Goal: Transaction & Acquisition: Register for event/course

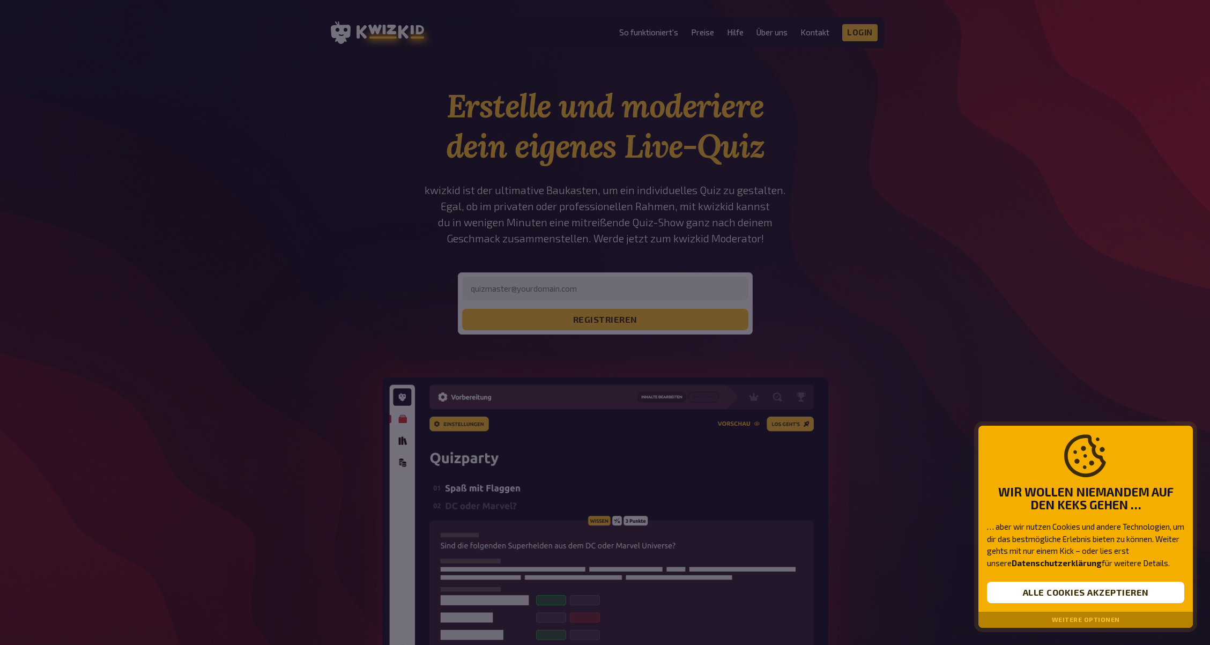
click at [1071, 617] on button "Weitere Optionen" at bounding box center [1086, 620] width 68 height 8
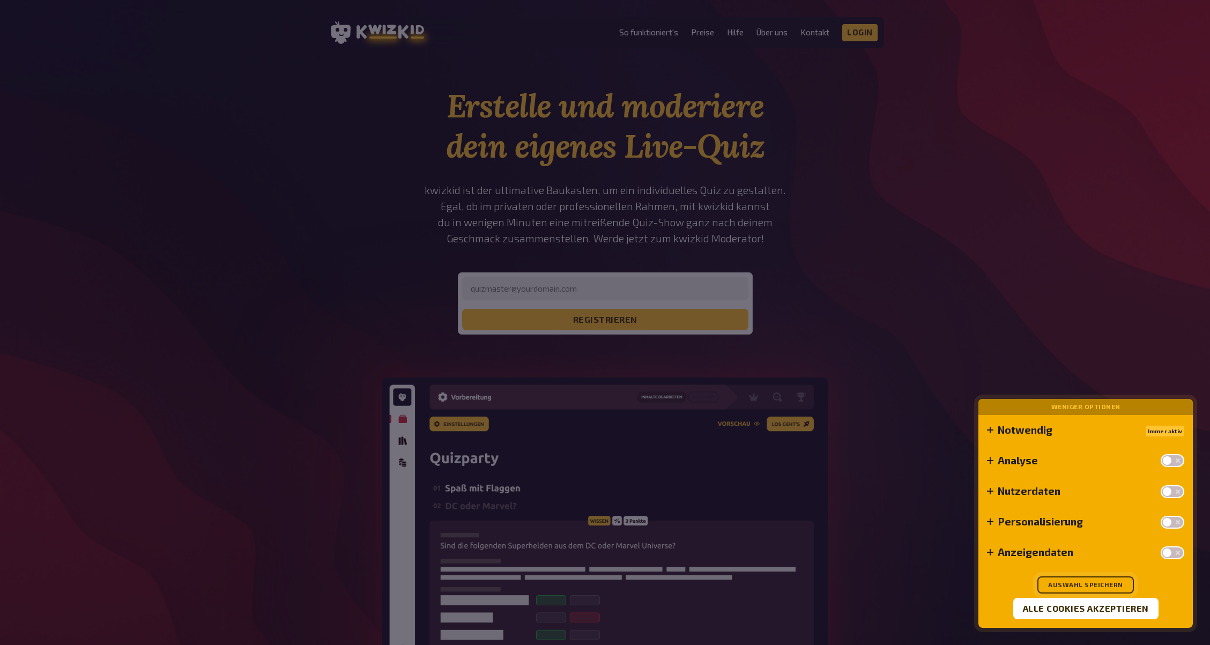
click at [1083, 584] on button "Auswahl speichern" at bounding box center [1086, 585] width 97 height 17
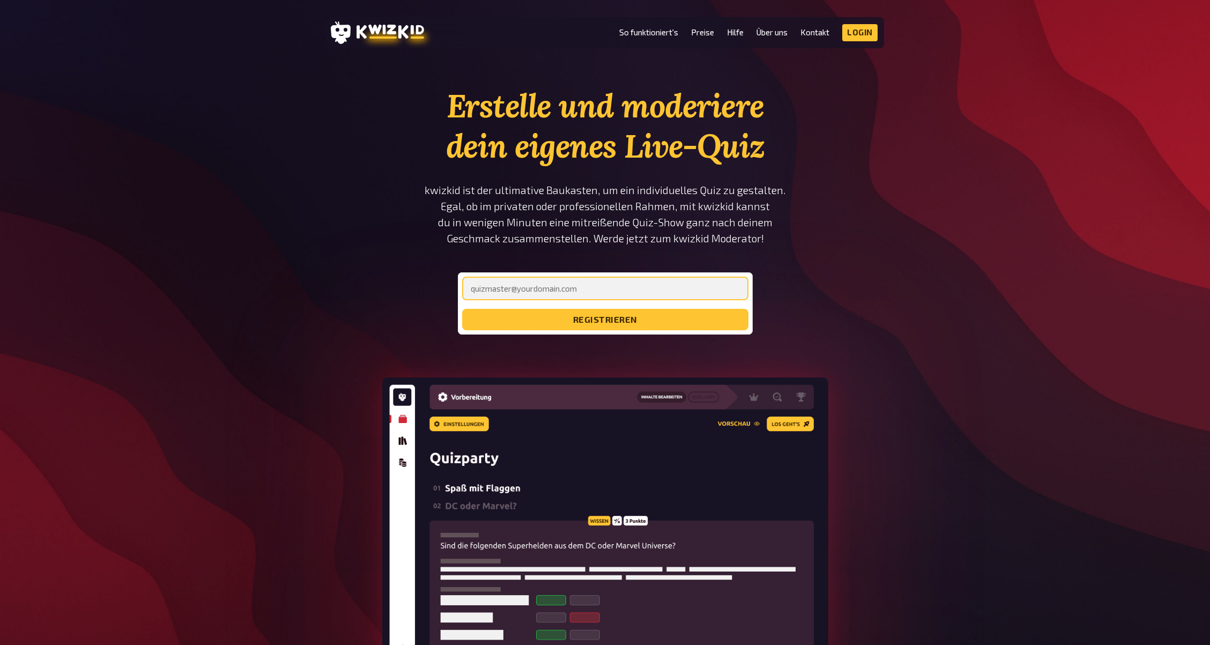
click at [550, 294] on input "email" at bounding box center [605, 289] width 286 height 24
type input "[EMAIL_ADDRESS][DOMAIN_NAME]"
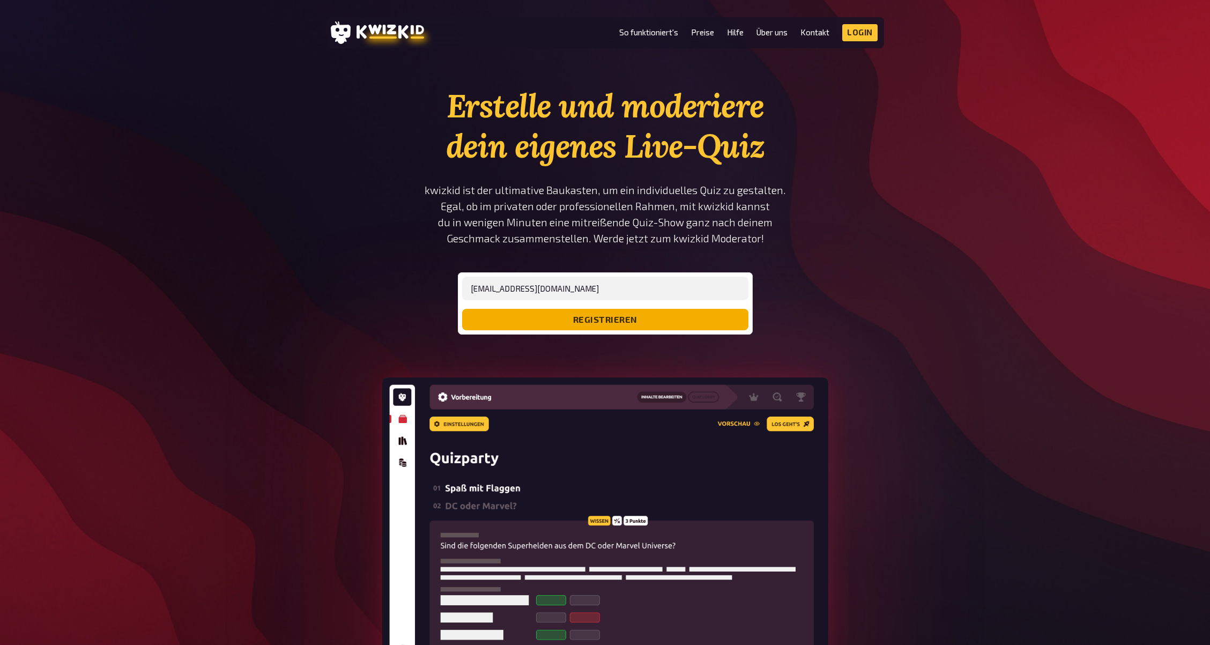
click at [593, 320] on button "registrieren" at bounding box center [605, 319] width 286 height 21
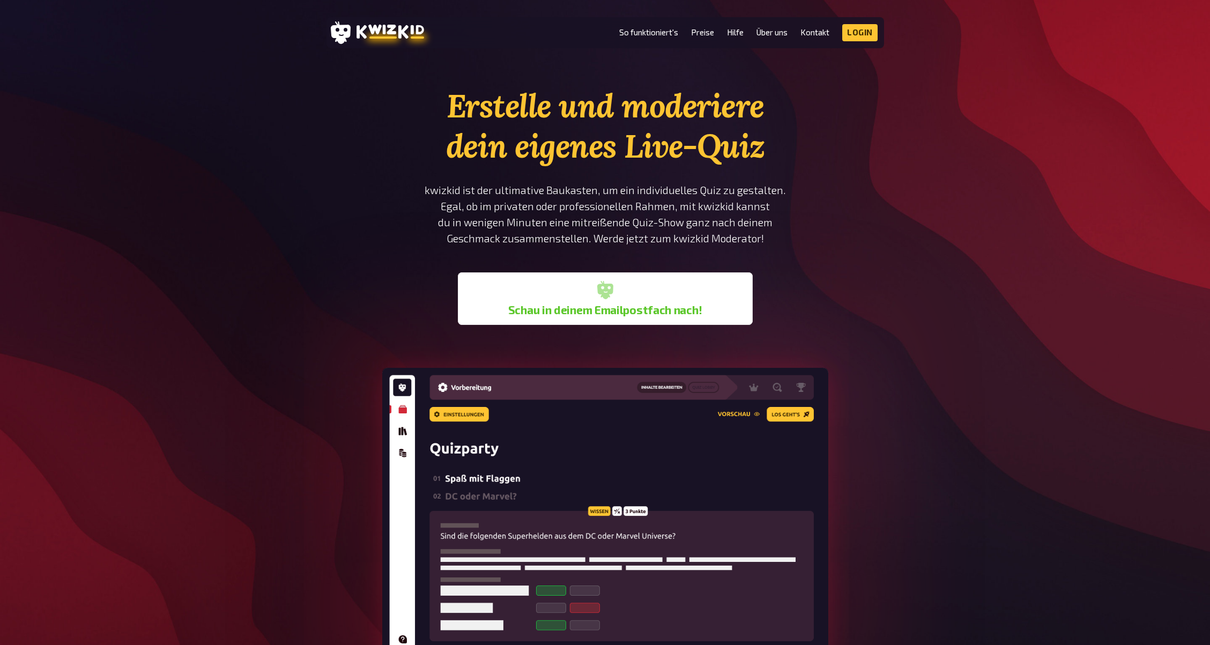
click at [626, 308] on b "Schau in deinem Emailpostfach nach!" at bounding box center [605, 310] width 194 height 13
click at [608, 210] on p "kwizkid ist der ultimative Baukasten, um ein individuelles Quiz zu gestalten. E…" at bounding box center [605, 214] width 363 height 64
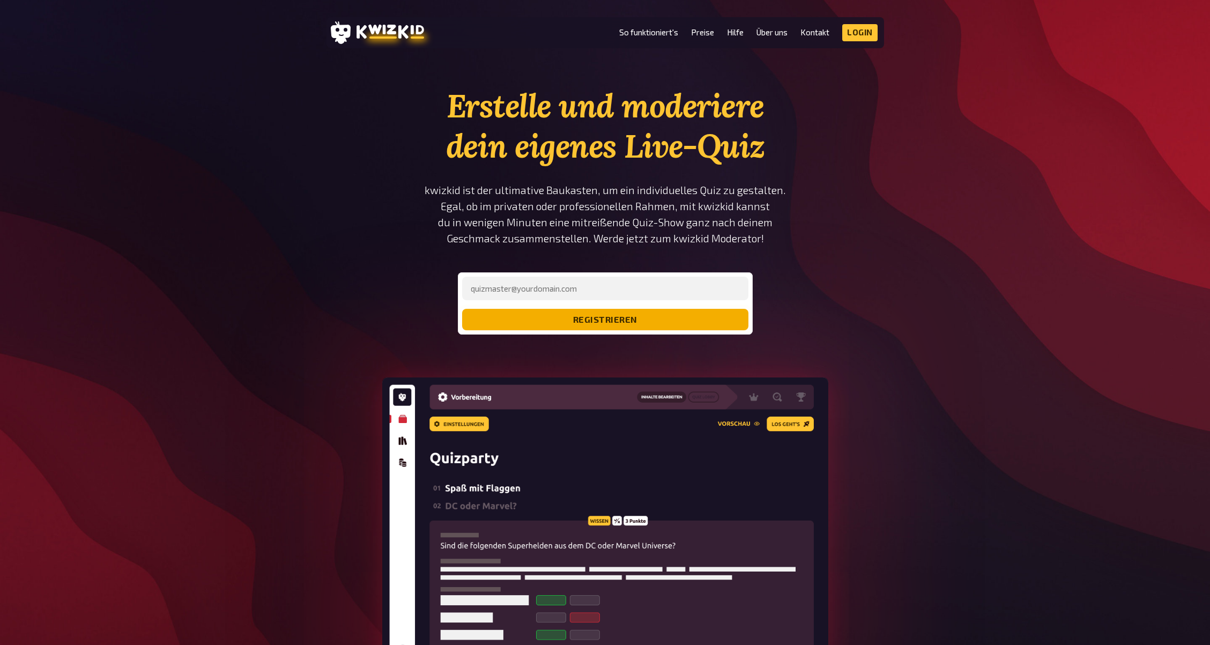
click at [588, 322] on button "registrieren" at bounding box center [605, 319] width 286 height 21
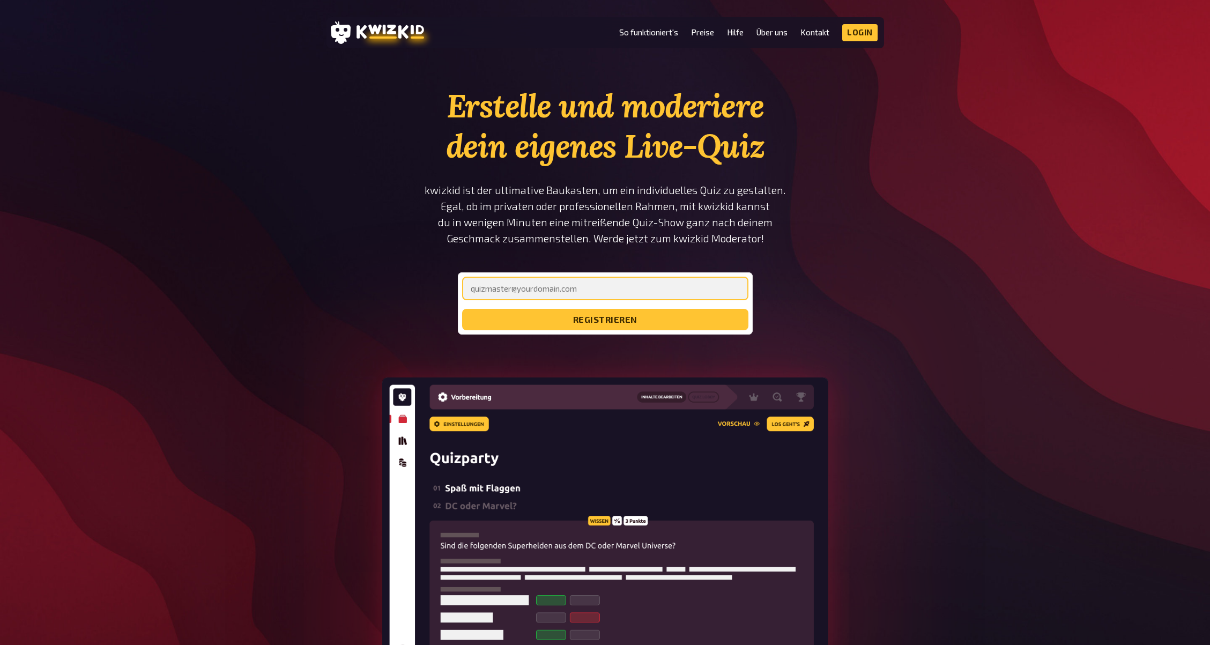
click at [570, 285] on input "email" at bounding box center [605, 289] width 286 height 24
type input "[EMAIL_ADDRESS][DOMAIN_NAME]"
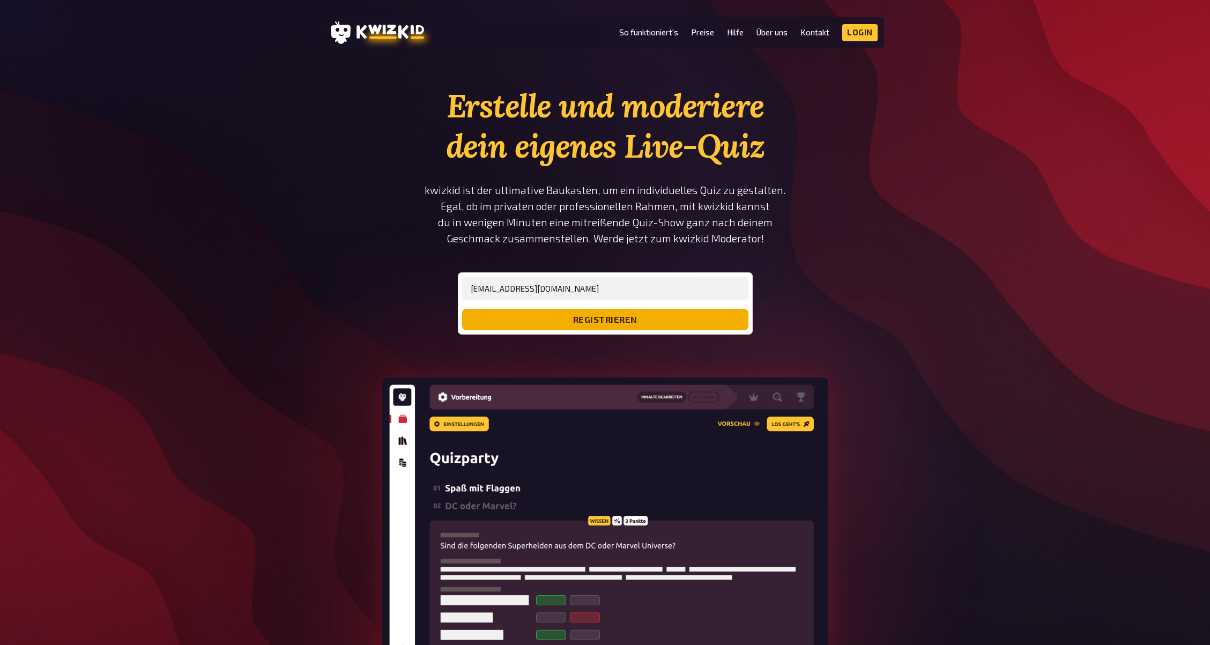
click at [601, 319] on button "registrieren" at bounding box center [605, 319] width 286 height 21
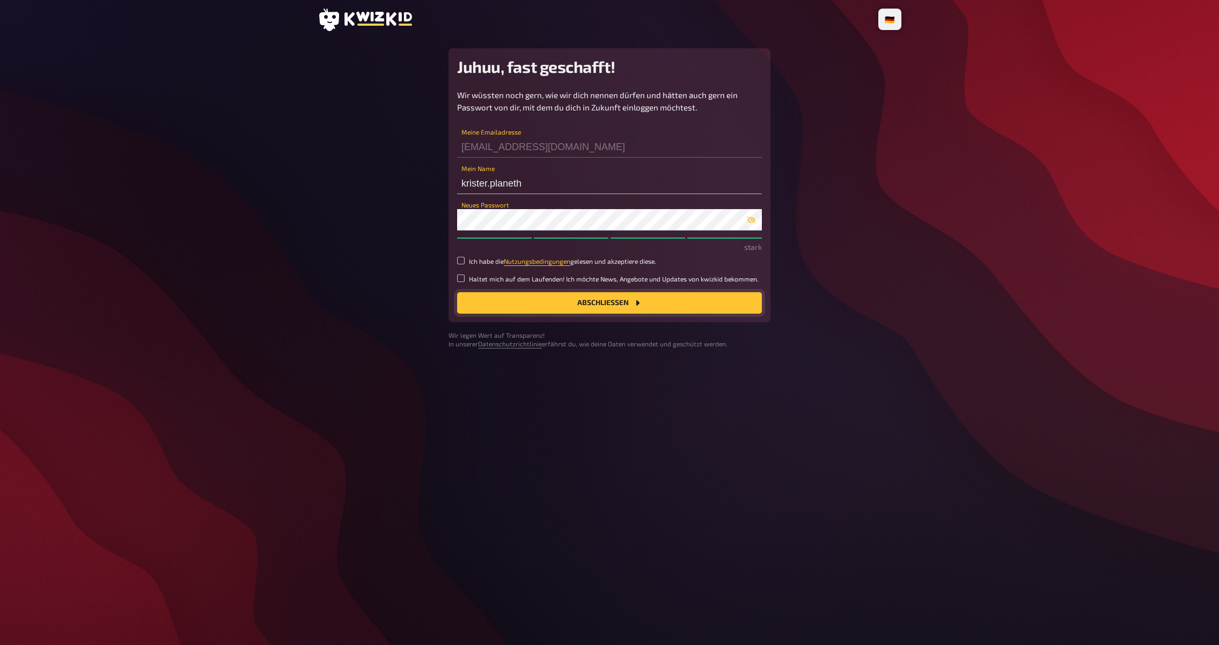
click at [600, 301] on button "Abschließen" at bounding box center [609, 302] width 305 height 21
click at [598, 297] on button "Abschließen" at bounding box center [609, 302] width 305 height 21
click at [607, 205] on div "Neues Passwort" at bounding box center [609, 214] width 305 height 32
click at [463, 259] on input "Ich habe die Nutzungsbedingungen gelesen und akzeptiere diese." at bounding box center [461, 261] width 8 height 8
checkbox input "true"
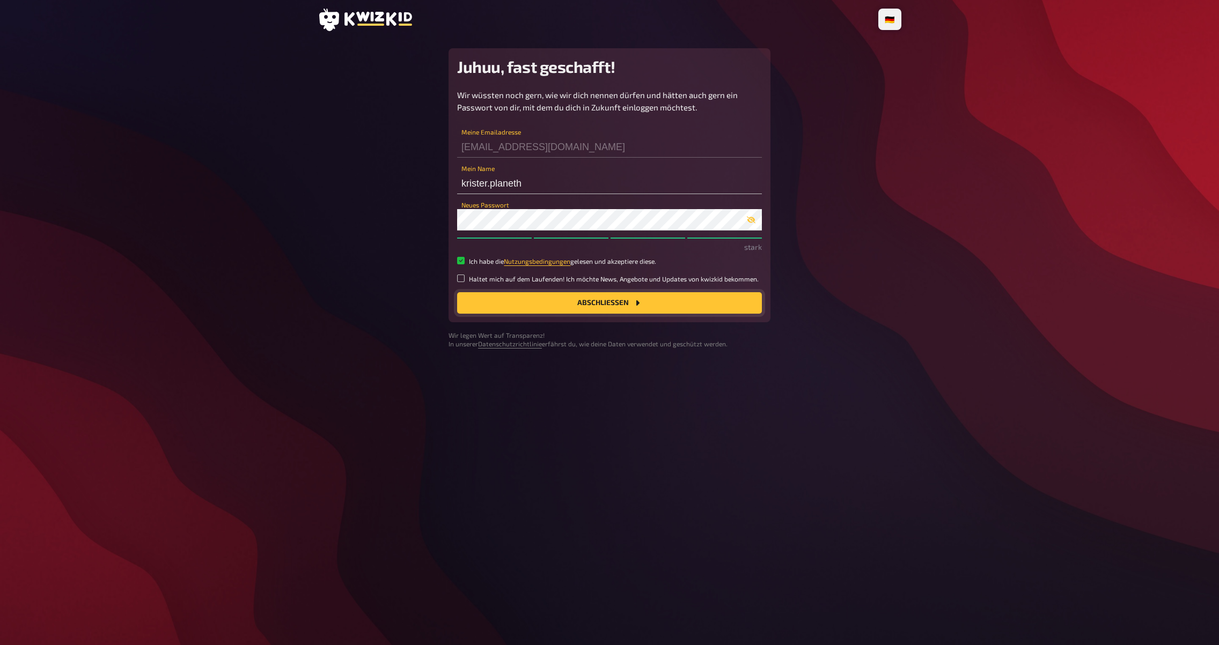
click at [599, 300] on button "Abschließen" at bounding box center [609, 302] width 305 height 21
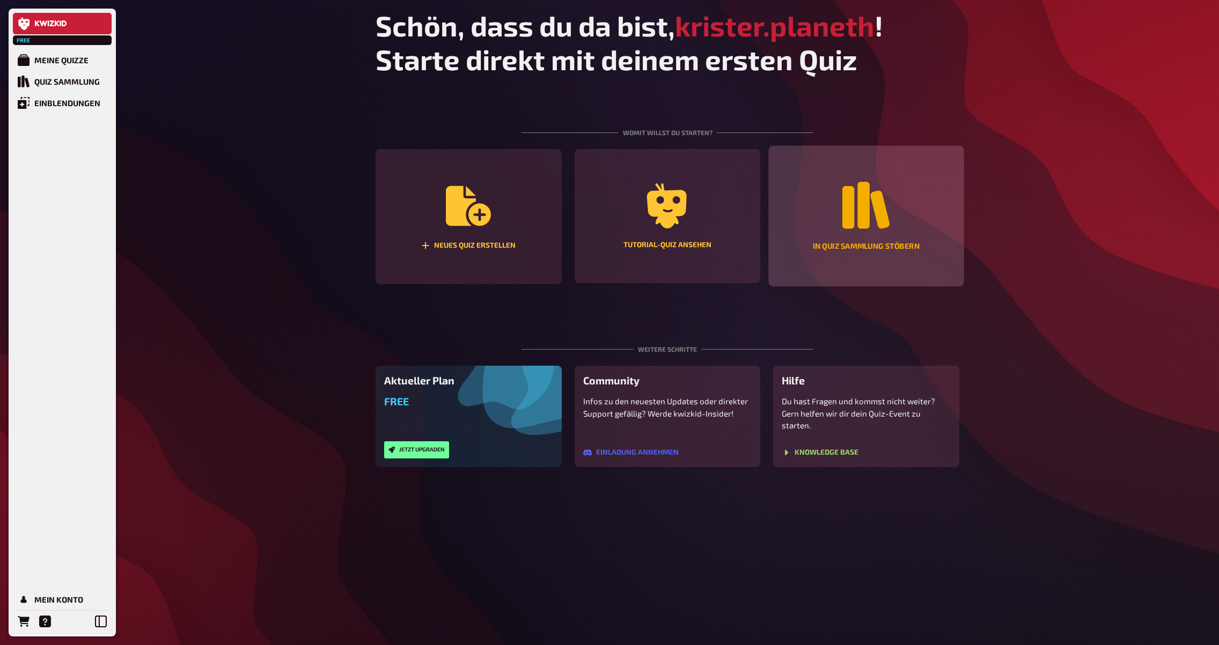
click at [851, 259] on div "In Quiz Sammlung stöbern" at bounding box center [866, 216] width 195 height 141
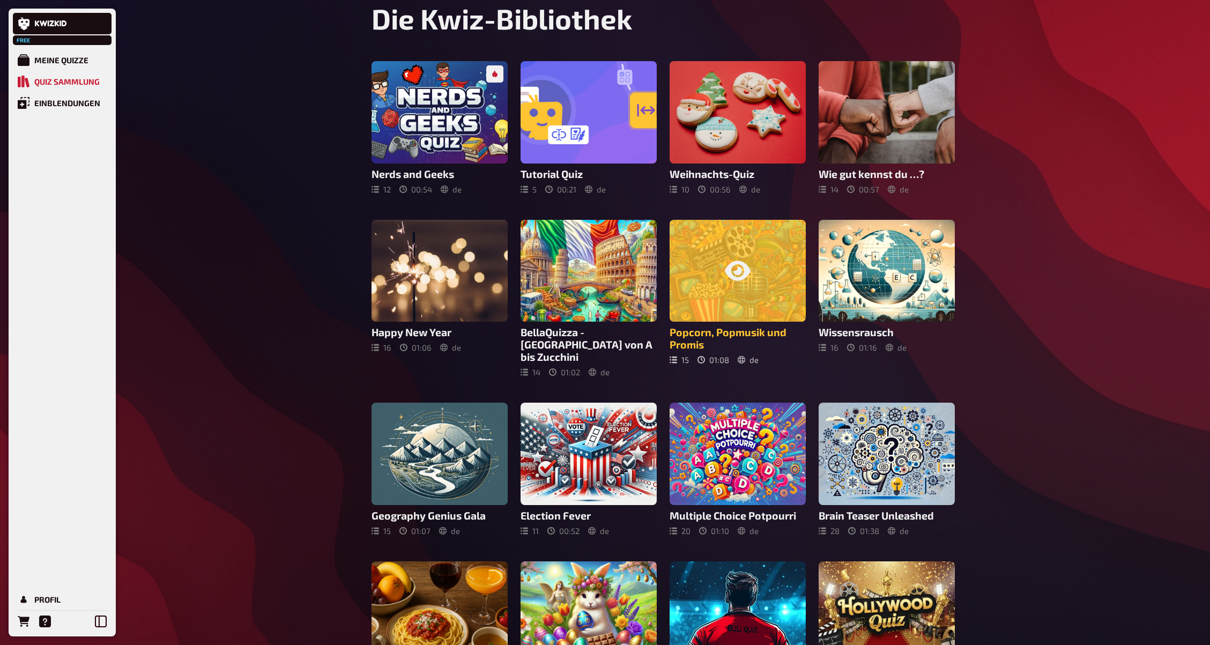
scroll to position [54, 0]
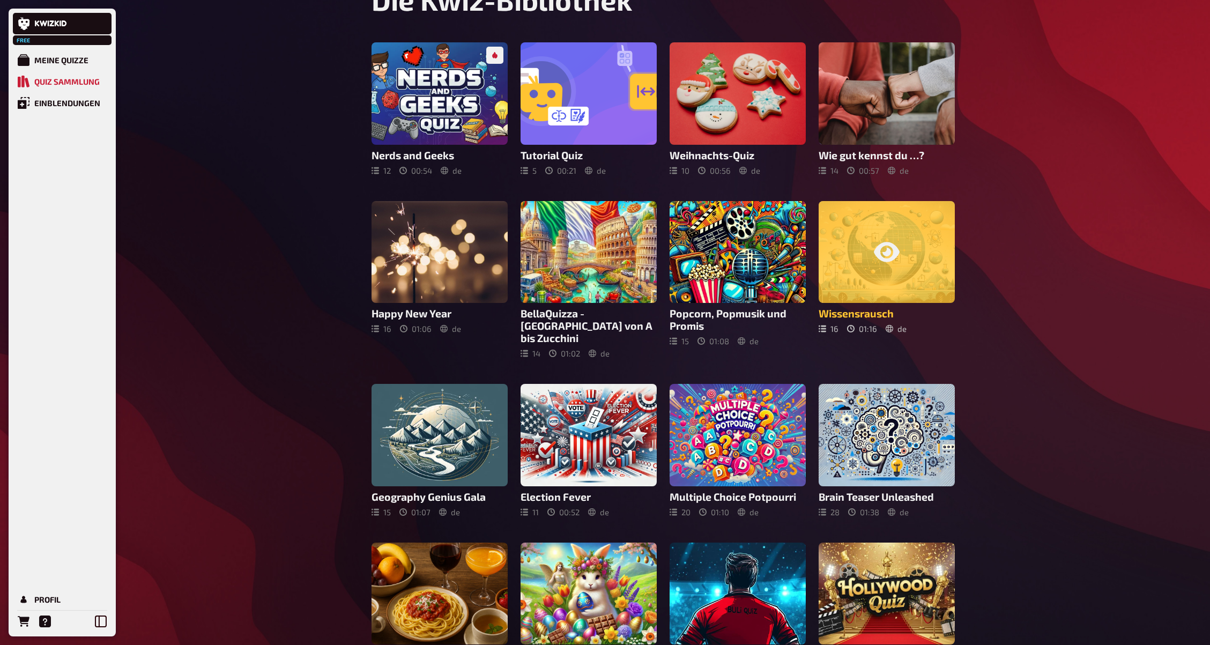
click at [863, 267] on div at bounding box center [887, 252] width 136 height 102
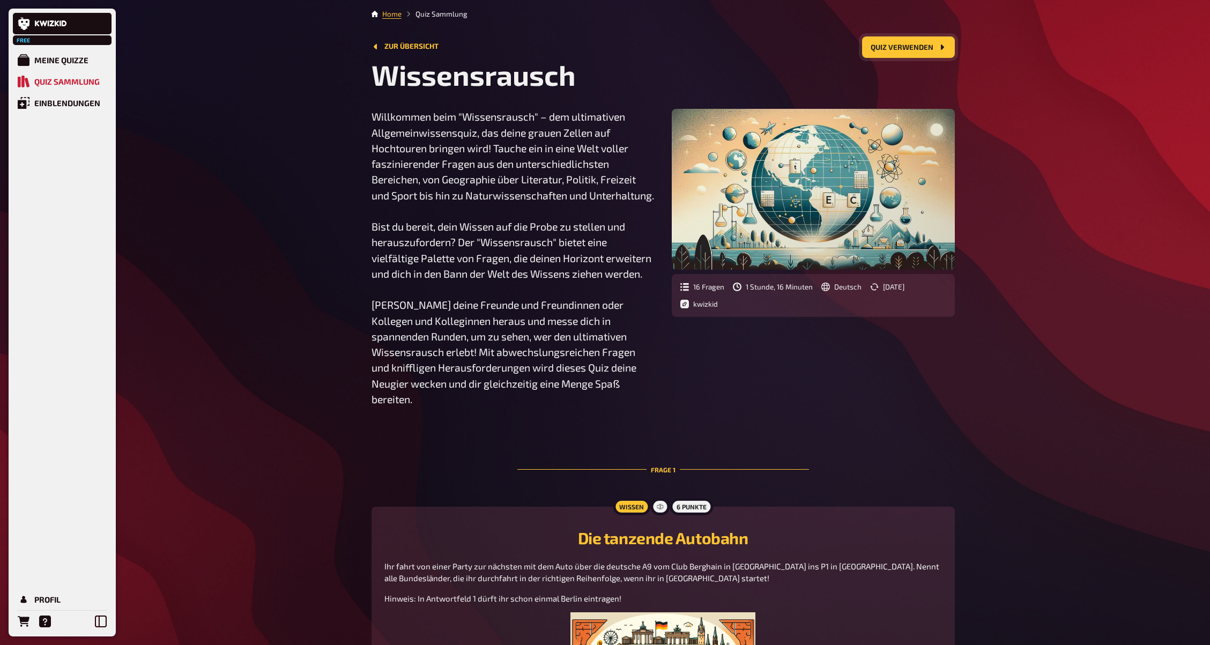
click at [884, 49] on button "Quiz verwenden" at bounding box center [908, 46] width 93 height 21
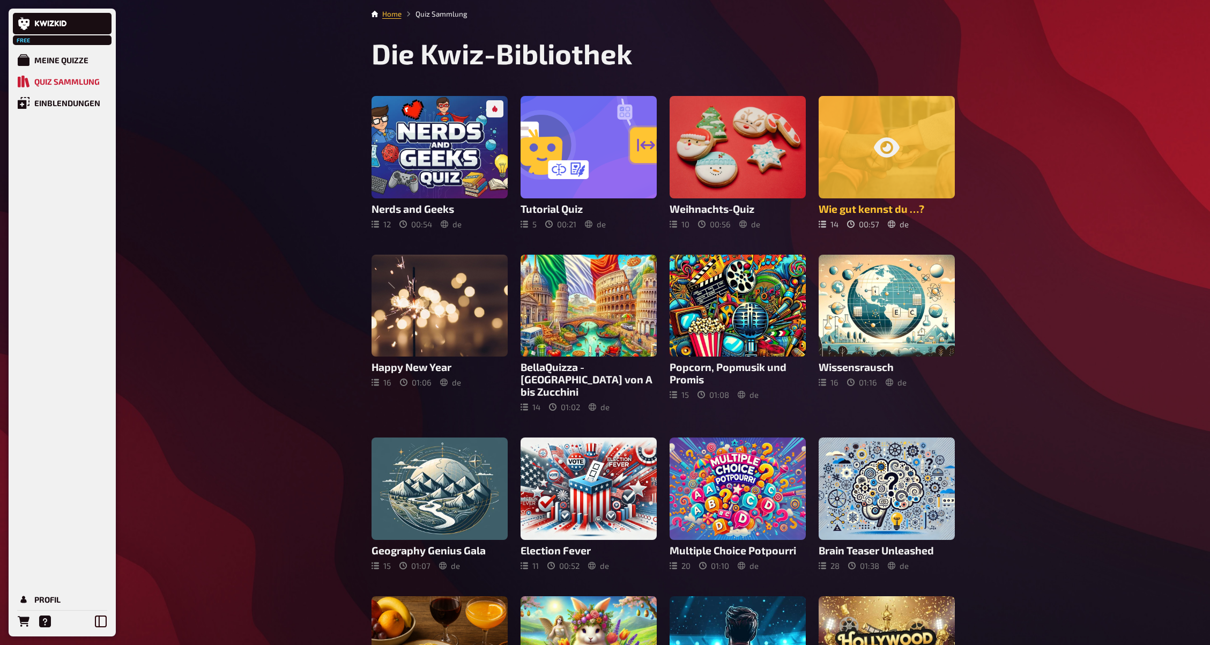
click at [879, 149] on icon at bounding box center [887, 147] width 26 height 20
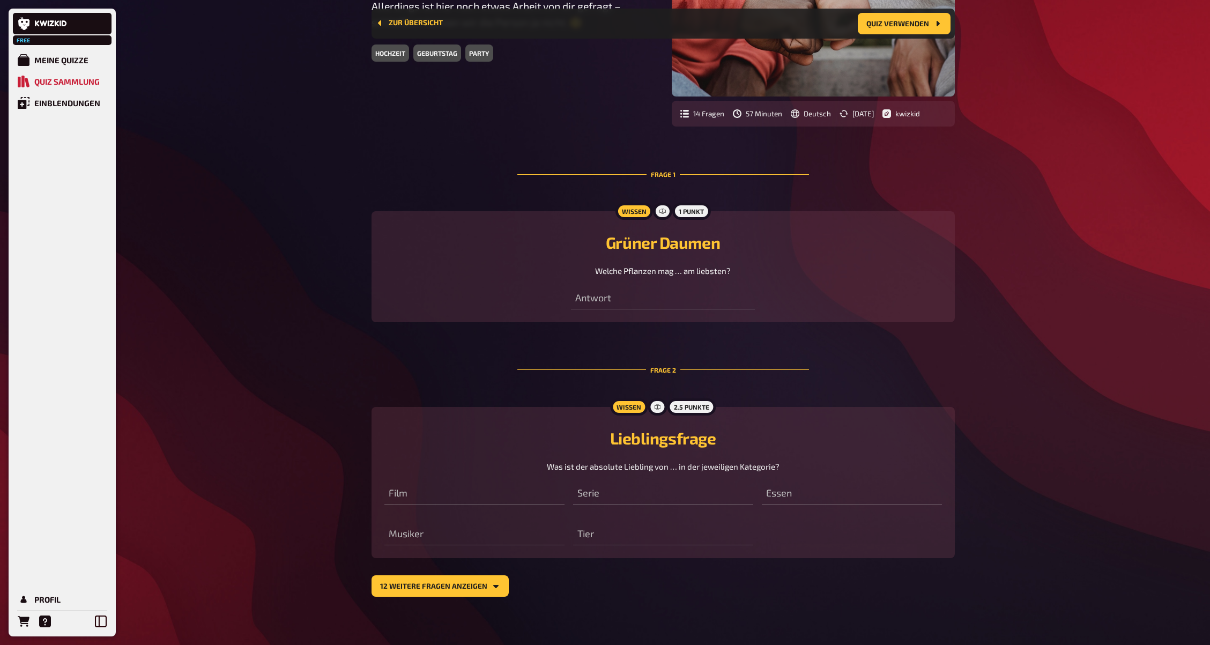
scroll to position [185, 0]
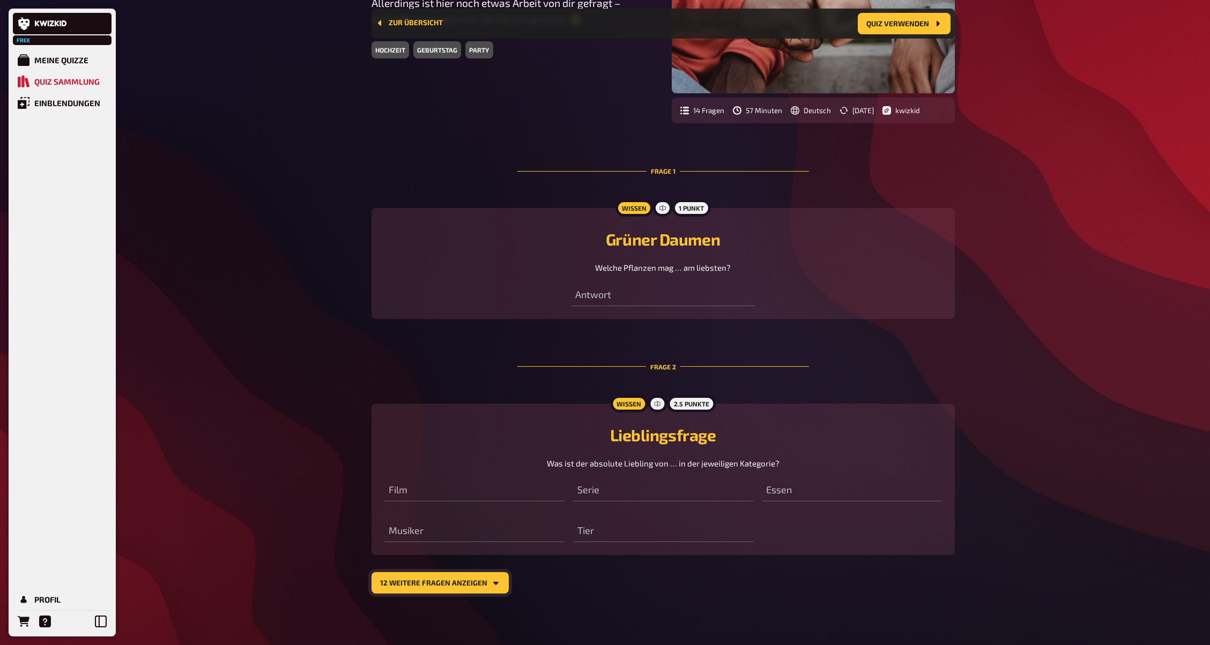
click at [483, 585] on button "12 weitere Fragen anzeigen" at bounding box center [440, 582] width 137 height 21
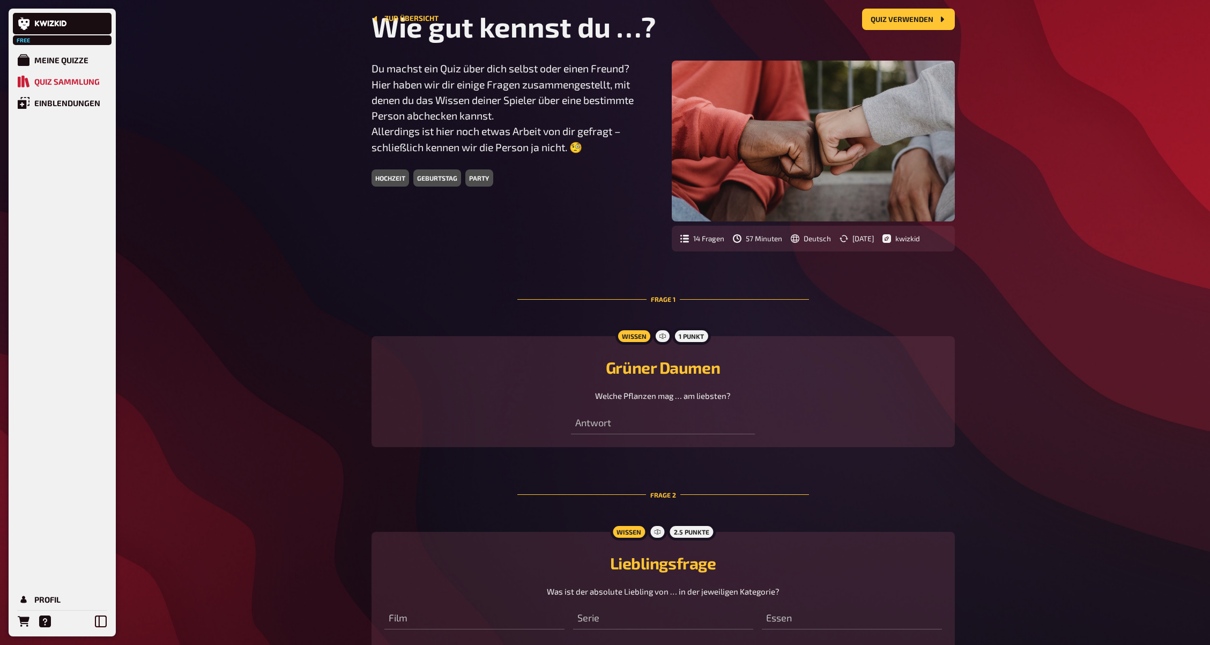
scroll to position [0, 0]
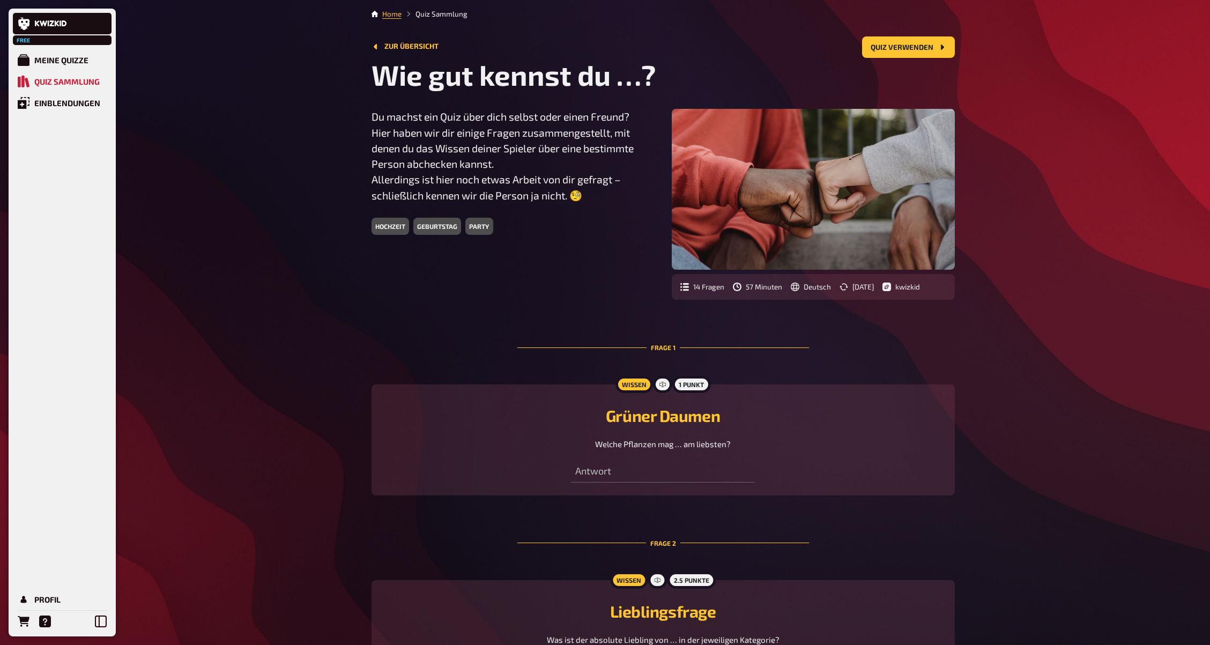
click at [390, 15] on link "Home" at bounding box center [391, 14] width 19 height 9
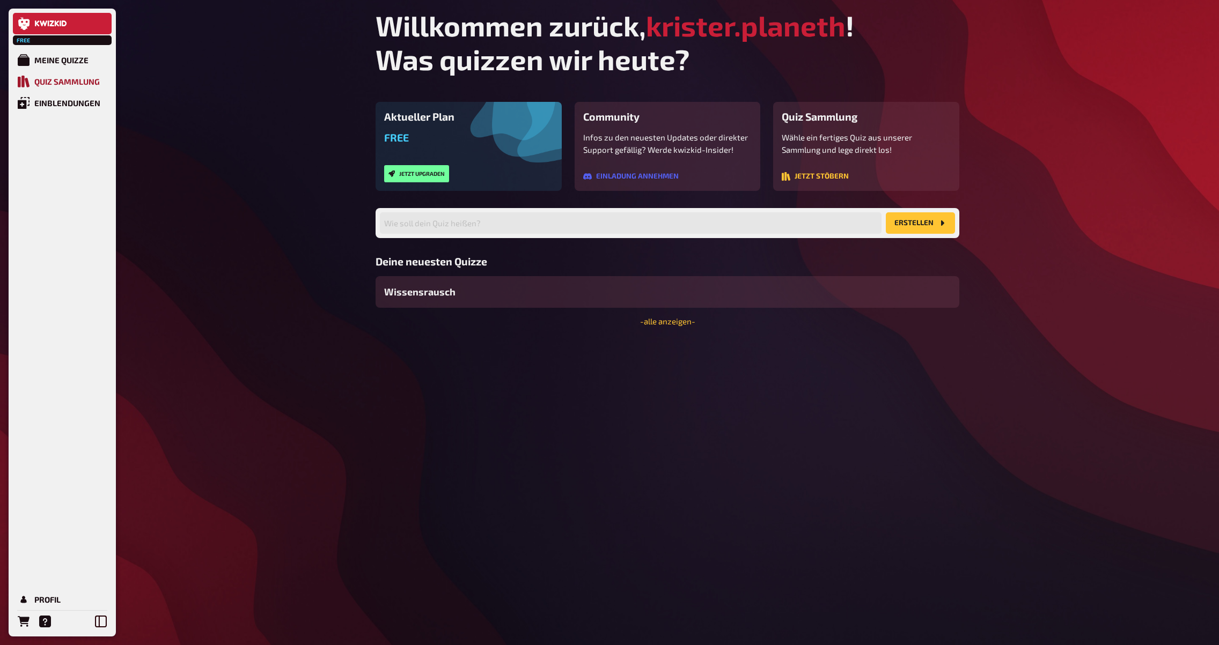
click at [61, 83] on div "Quiz Sammlung" at bounding box center [66, 82] width 65 height 10
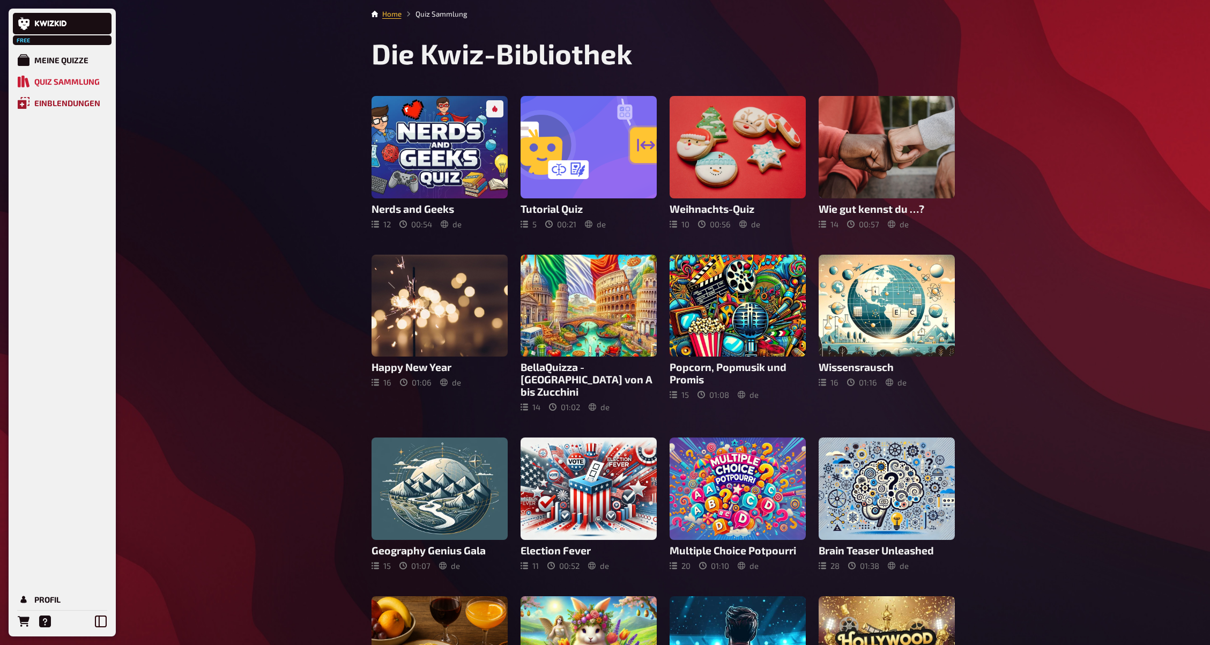
click at [62, 105] on div "Einblendungen" at bounding box center [67, 103] width 66 height 10
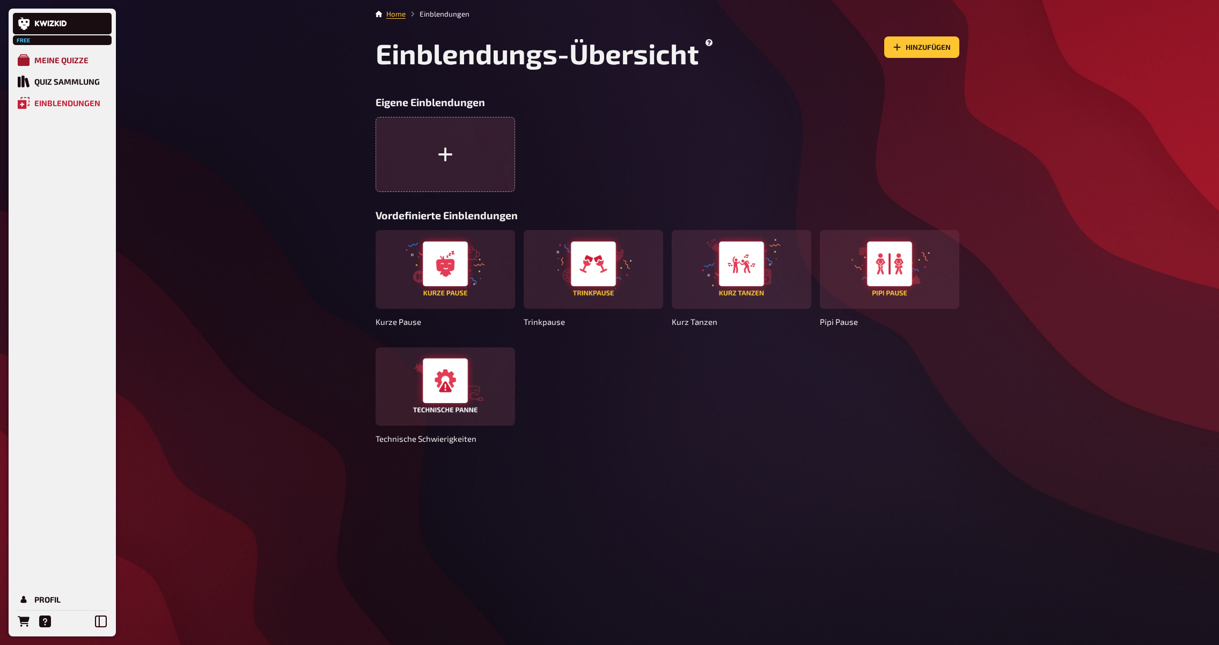
click at [46, 61] on div "Meine Quizze" at bounding box center [61, 60] width 54 height 10
